Goal: Information Seeking & Learning: Learn about a topic

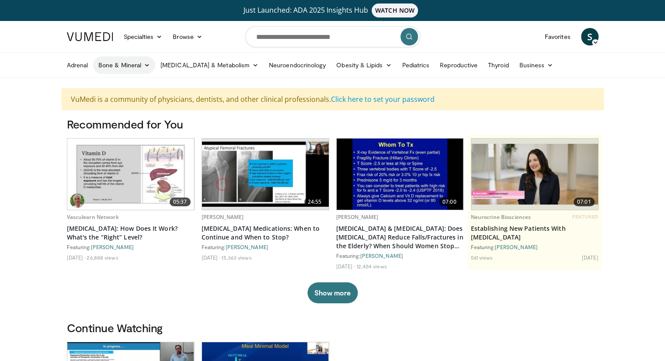
click at [131, 63] on link "Bone & Mineral" at bounding box center [124, 64] width 62 height 17
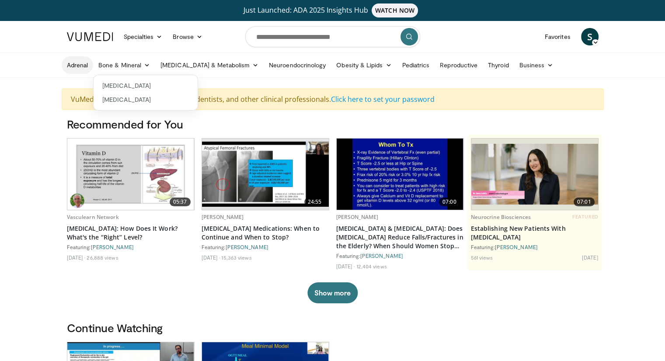
click at [76, 66] on link "Adrenal" at bounding box center [78, 64] width 32 height 17
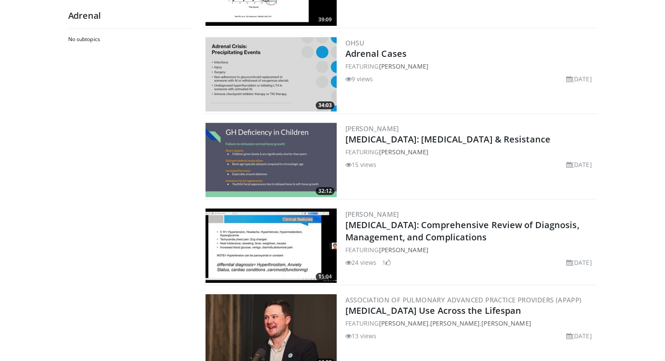
scroll to position [291, 0]
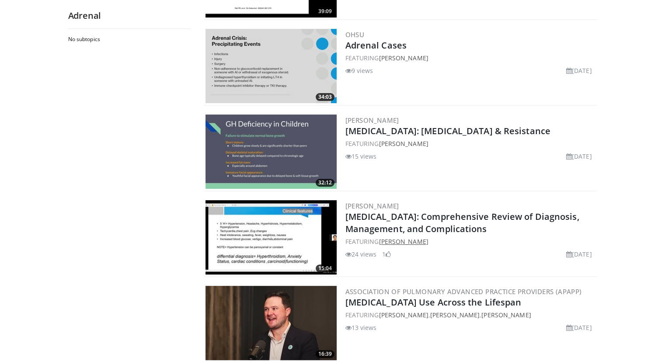
click at [387, 241] on link "Lubna Mirza" at bounding box center [403, 241] width 49 height 8
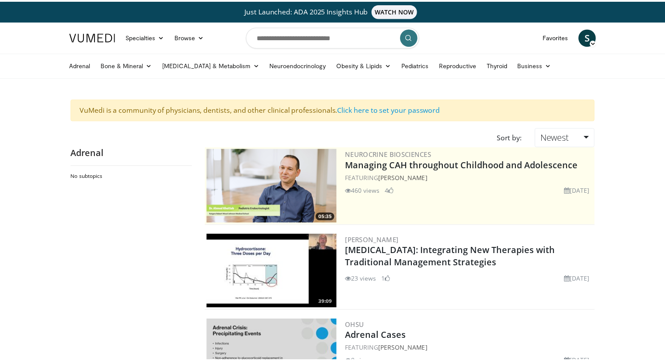
scroll to position [291, 0]
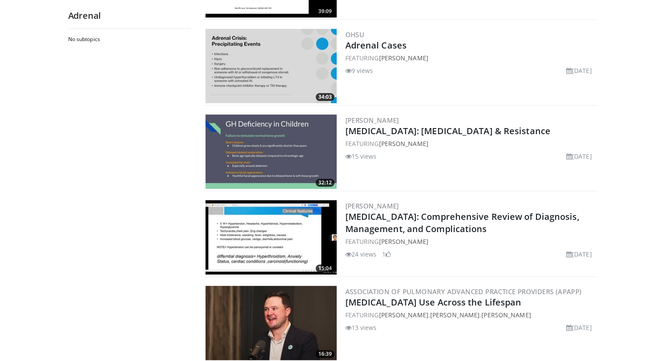
click at [256, 218] on img at bounding box center [271, 237] width 131 height 74
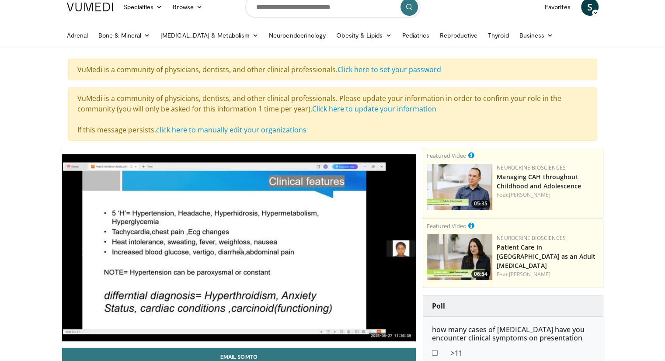
scroll to position [35, 0]
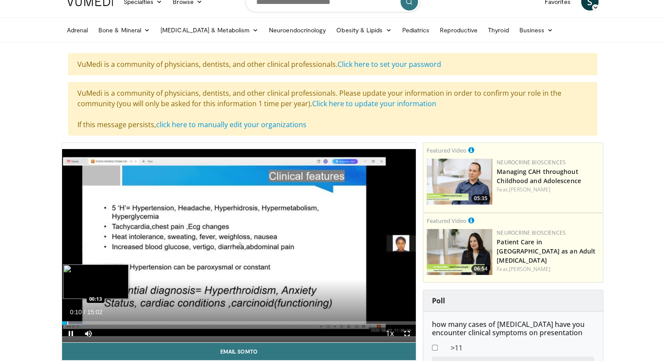
click at [67, 323] on video-js "**********" at bounding box center [239, 243] width 354 height 200
click at [73, 324] on div "Loaded : 6.63% 00:30 00:31" at bounding box center [239, 322] width 354 height 3
